Goal: Information Seeking & Learning: Understand process/instructions

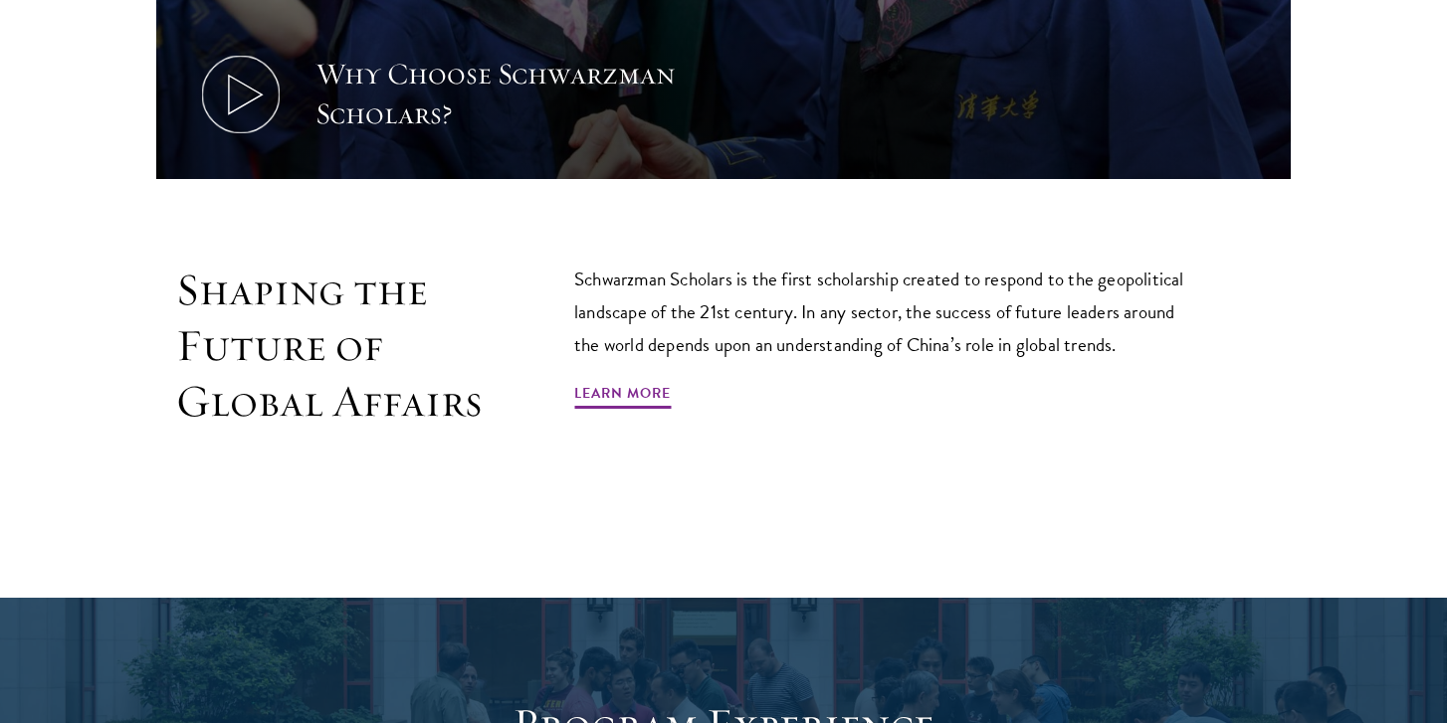
scroll to position [1105, 0]
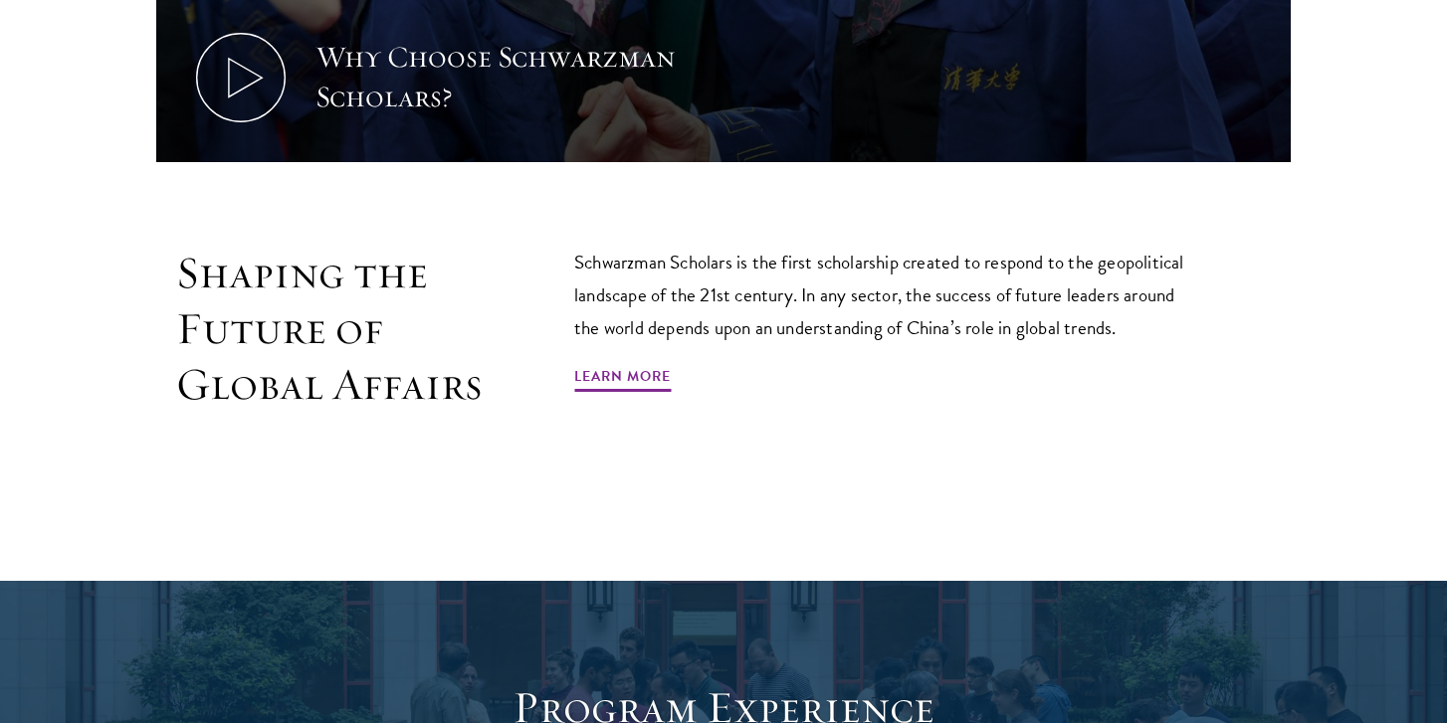
click at [354, 261] on h2 "Shaping the Future of Global Affairs" at bounding box center [330, 329] width 309 height 166
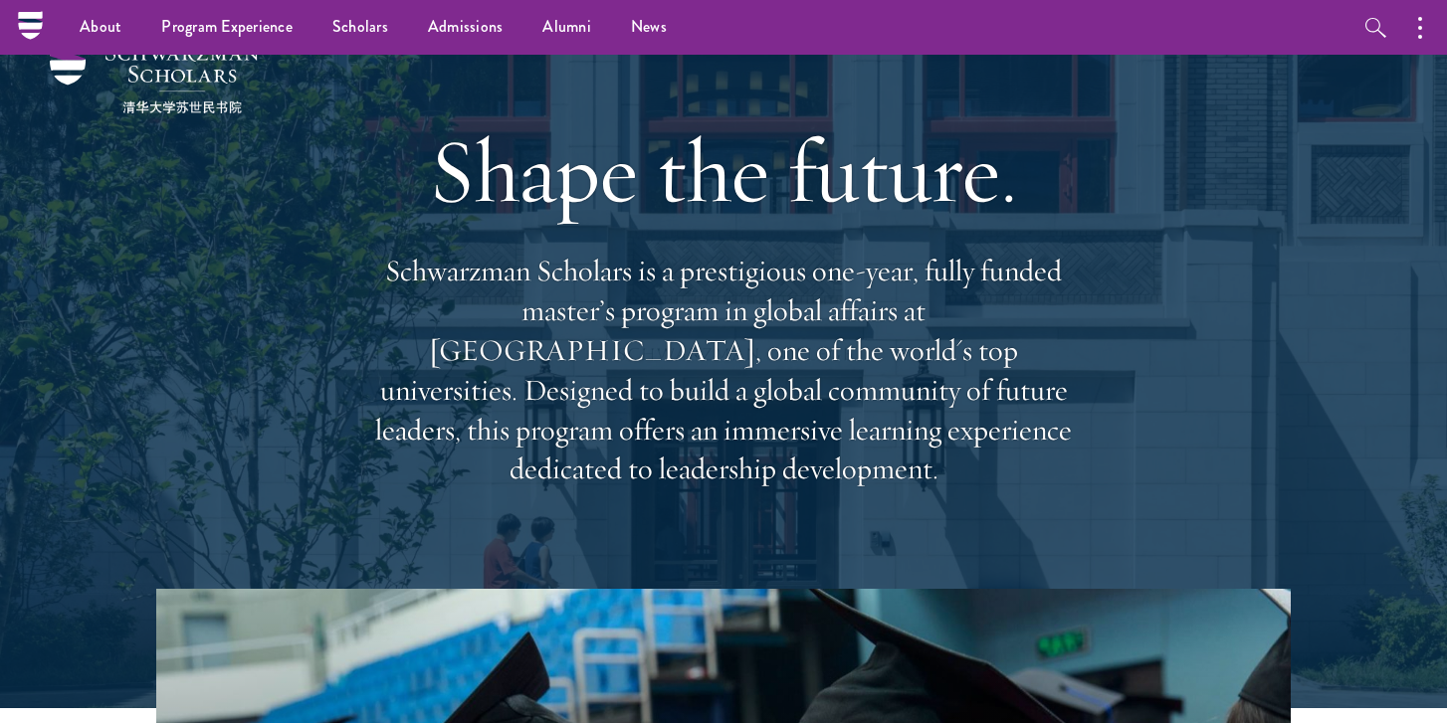
scroll to position [0, 0]
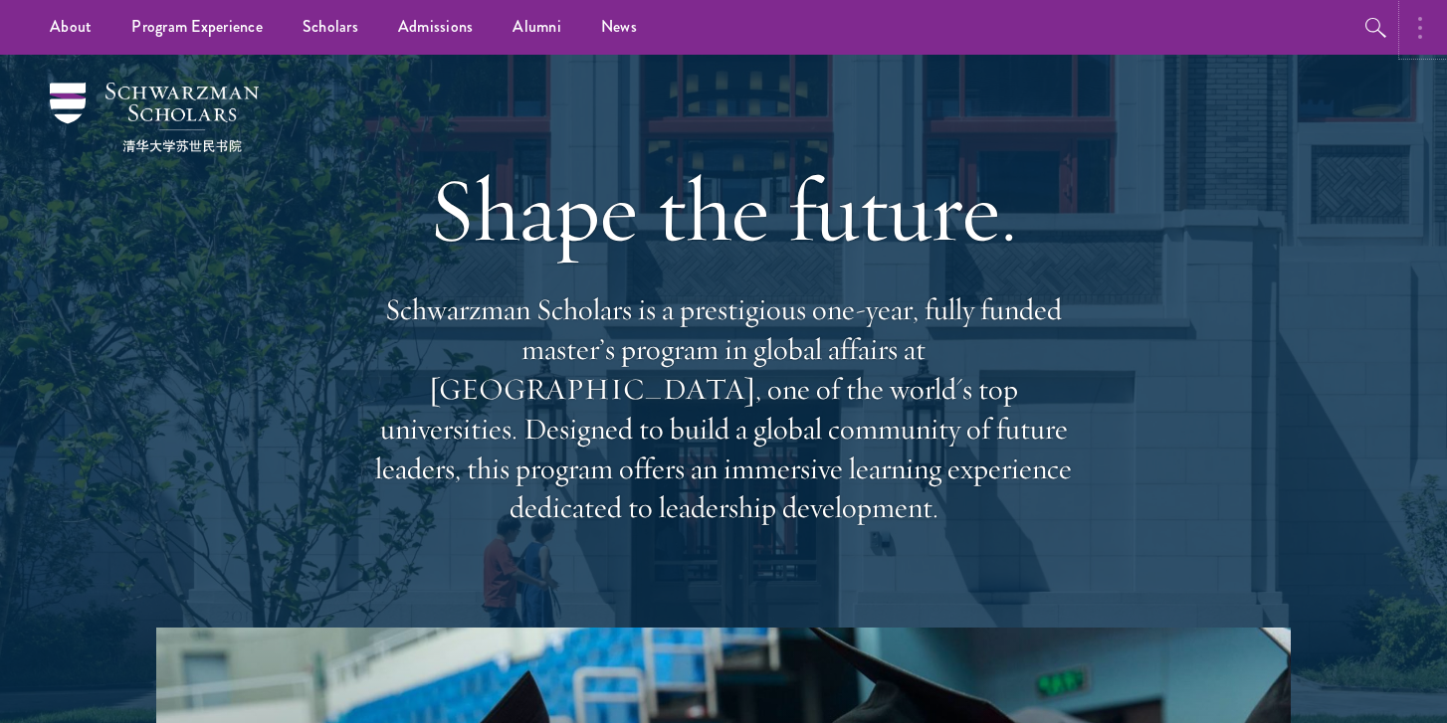
click at [1421, 25] on icon "button" at bounding box center [1420, 28] width 4 height 24
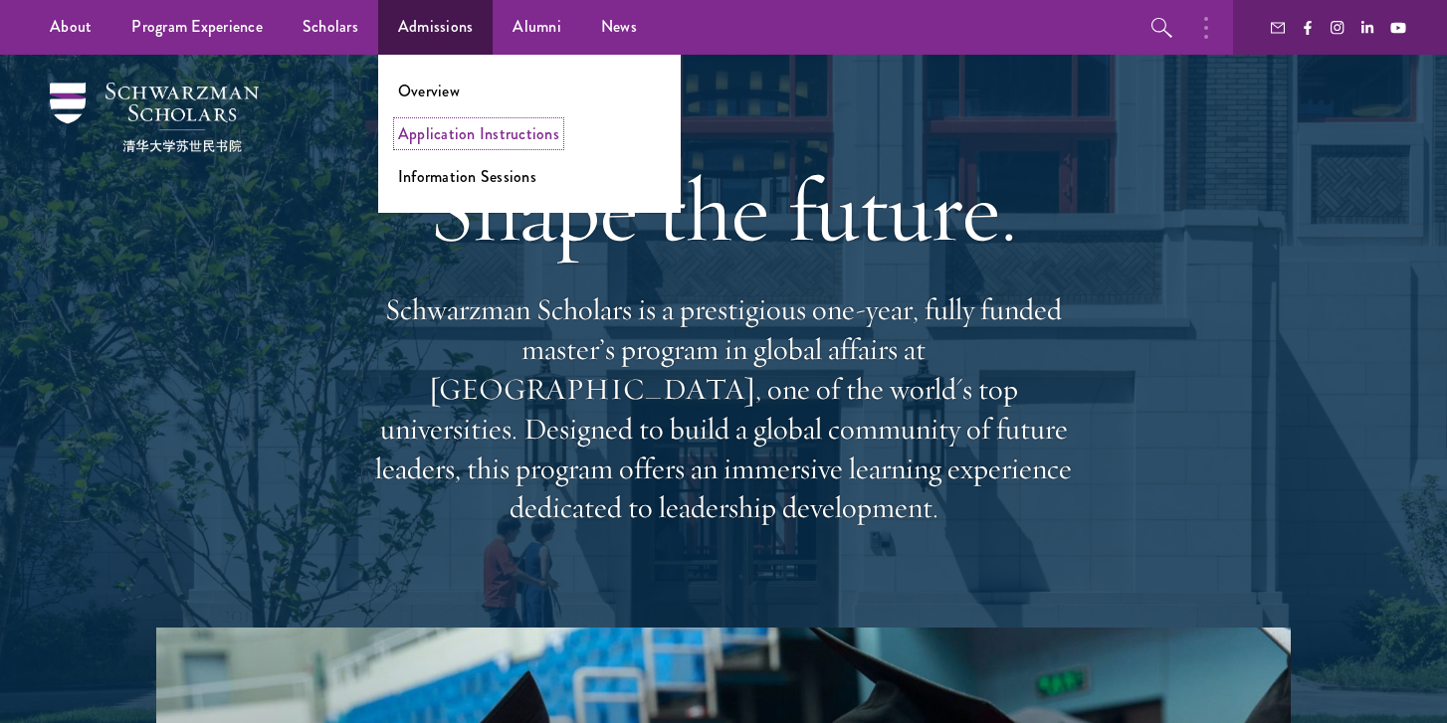
click at [456, 135] on link "Application Instructions" at bounding box center [478, 133] width 161 height 23
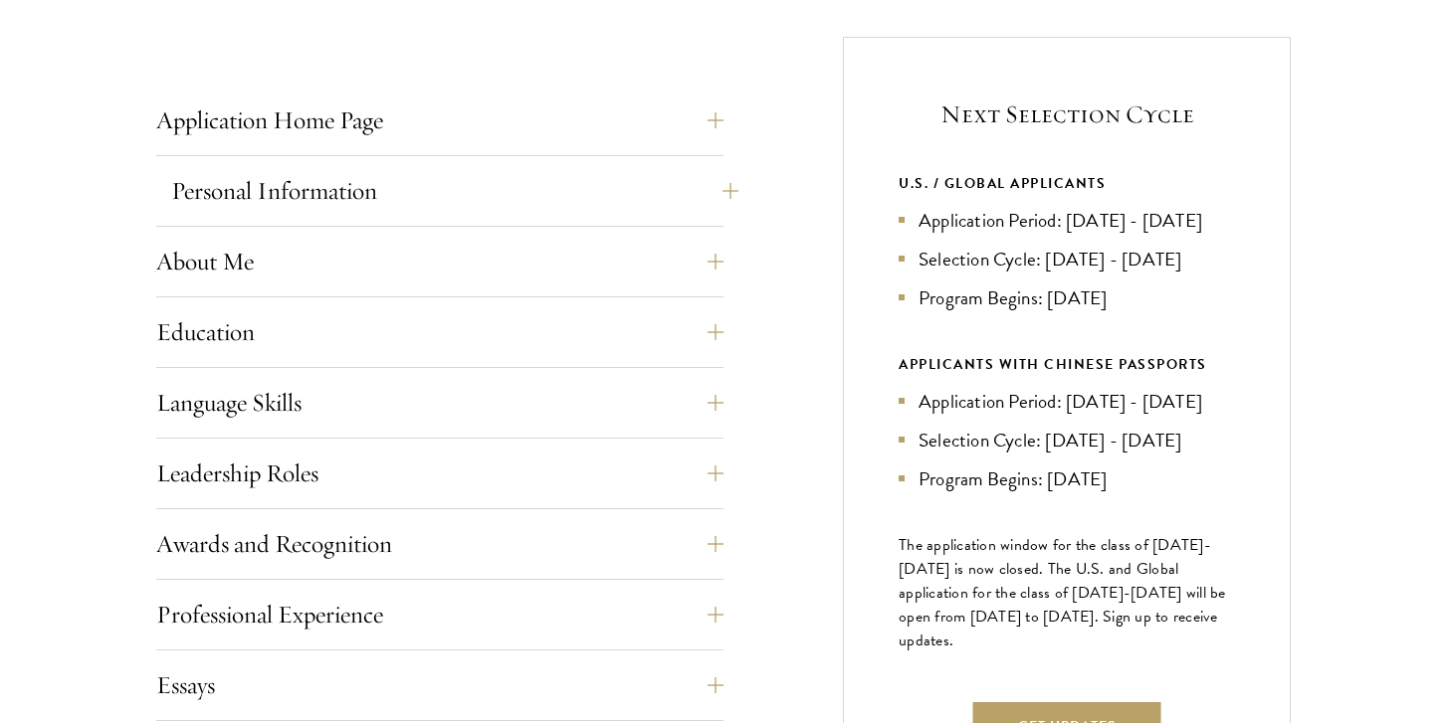
scroll to position [773, 0]
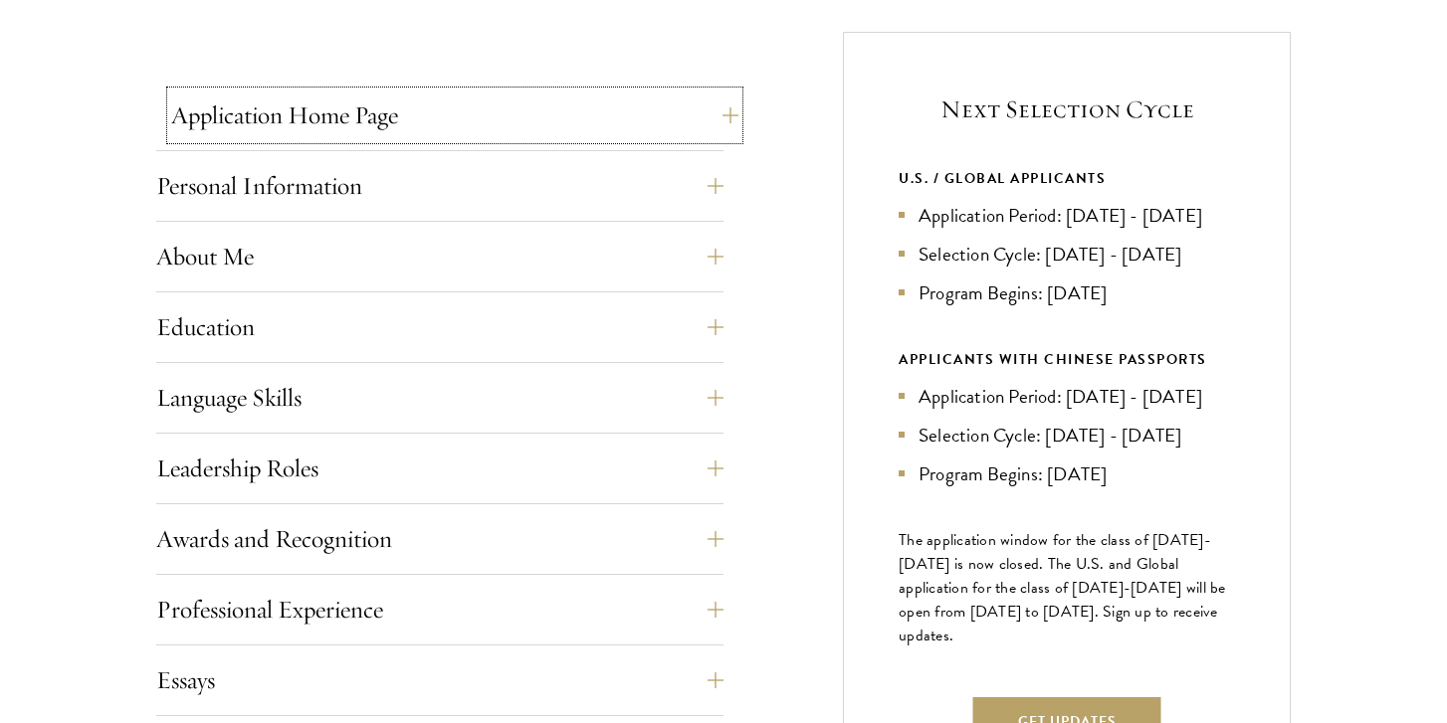
click at [500, 113] on button "Application Home Page" at bounding box center [454, 116] width 567 height 48
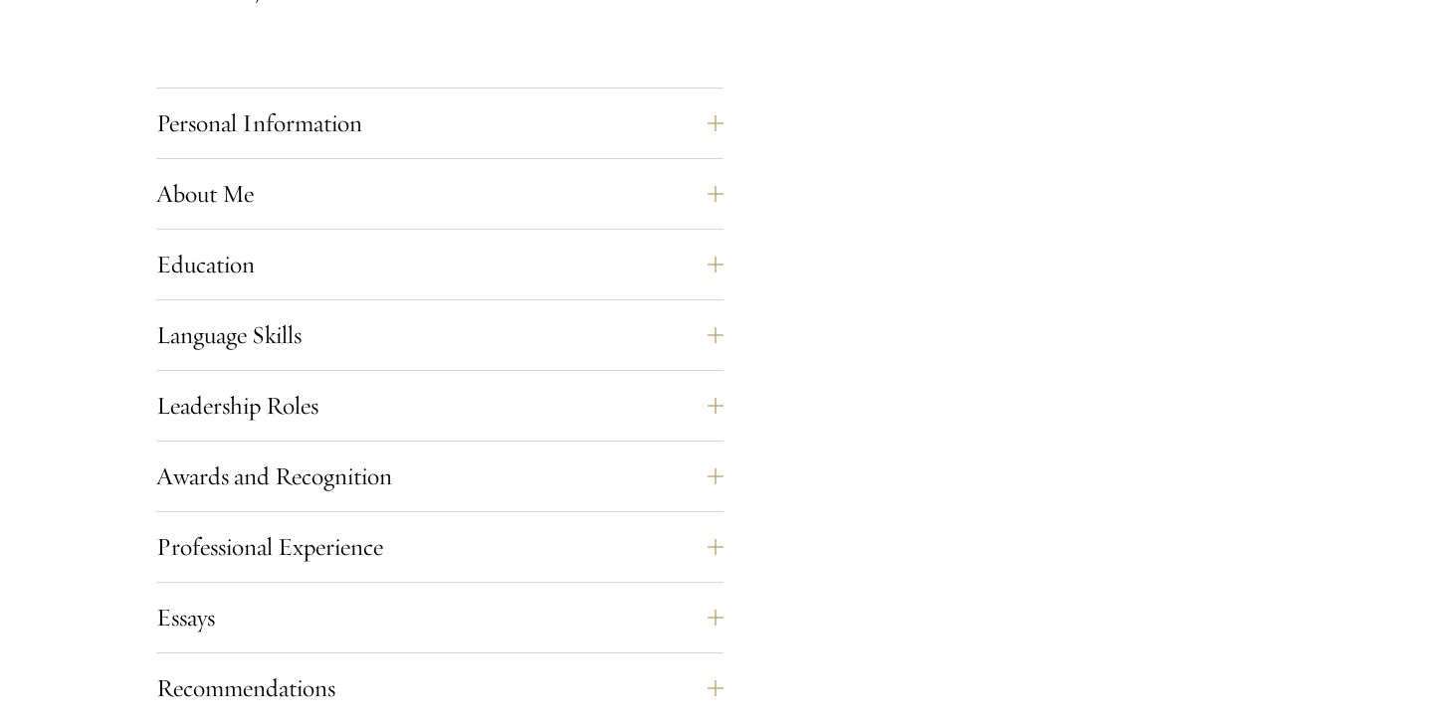
scroll to position [1742, 0]
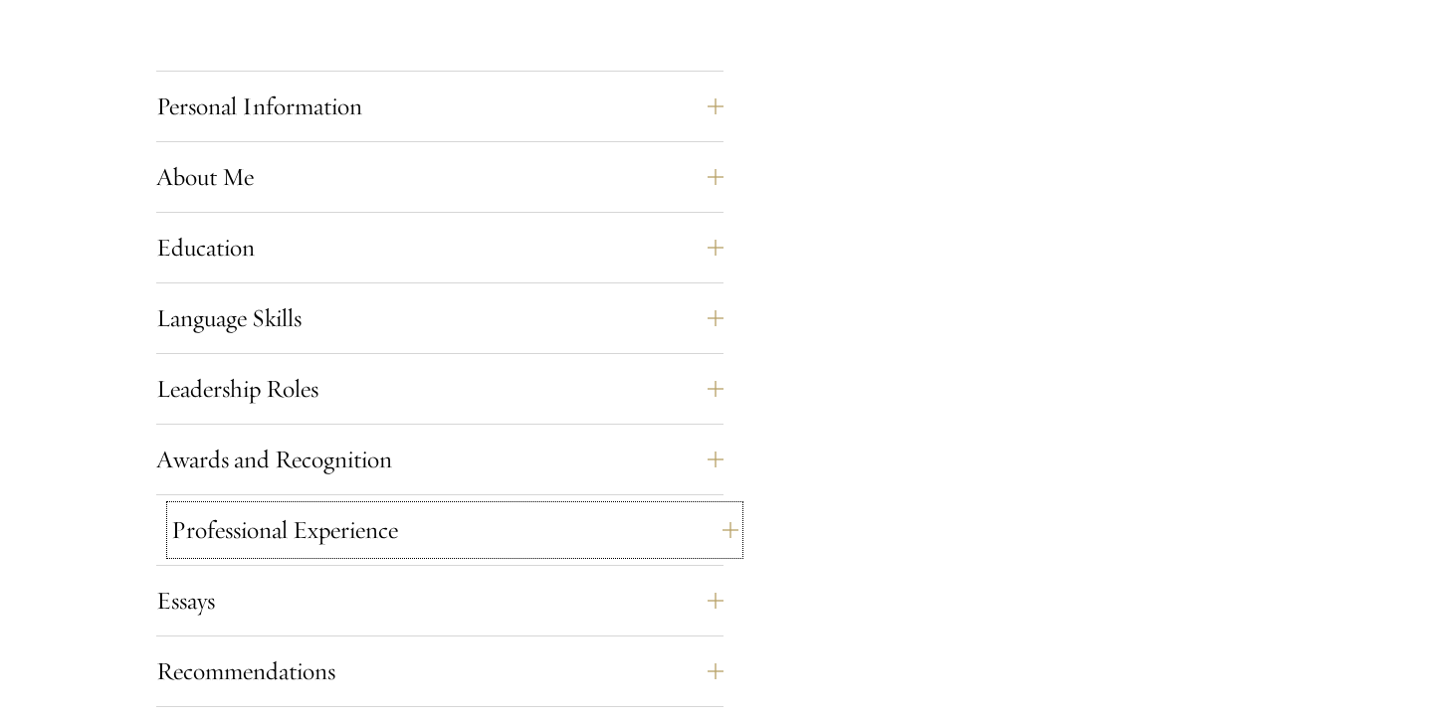
click at [406, 517] on button "Professional Experience" at bounding box center [454, 531] width 567 height 48
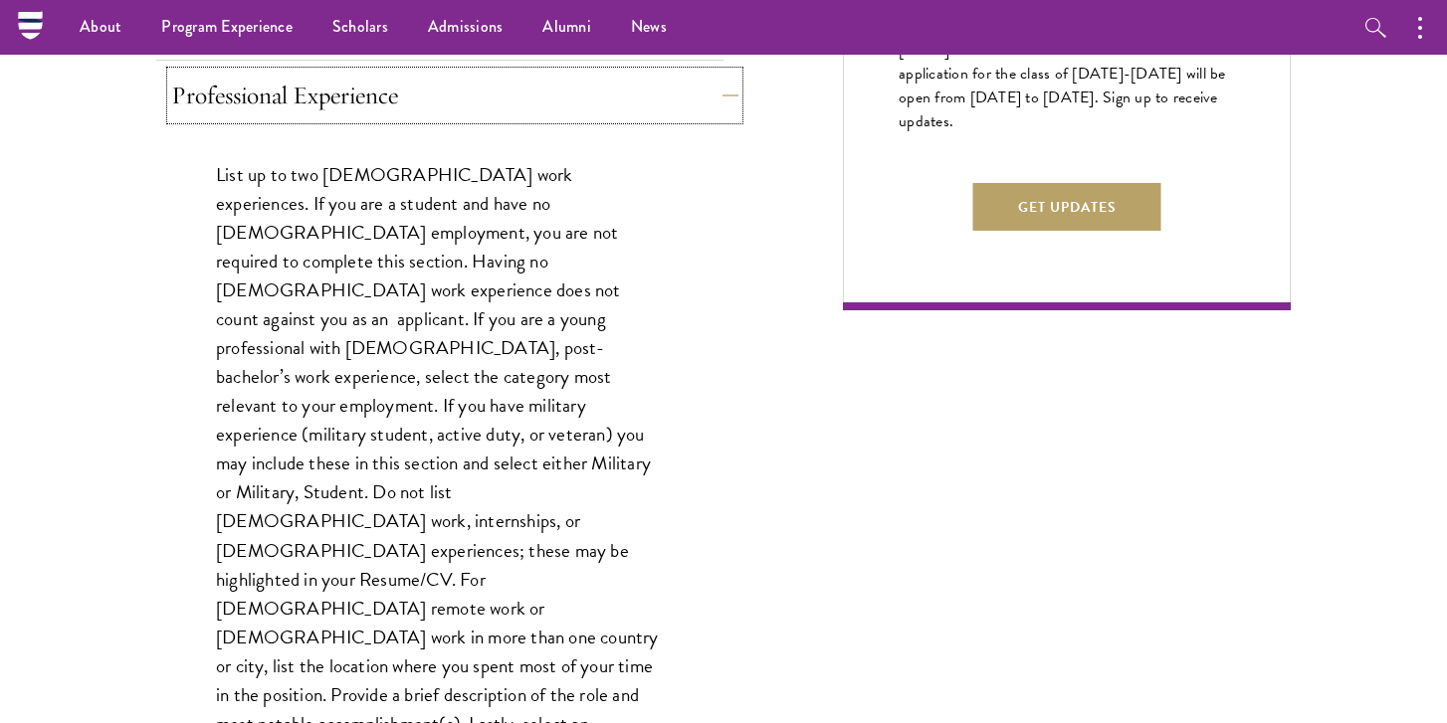
scroll to position [1283, 0]
